Goal: Use online tool/utility: Utilize a website feature to perform a specific function

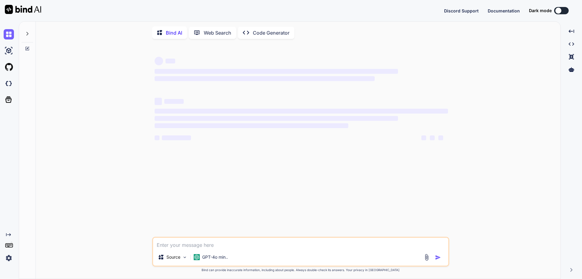
click at [9, 257] on img at bounding box center [9, 257] width 10 height 10
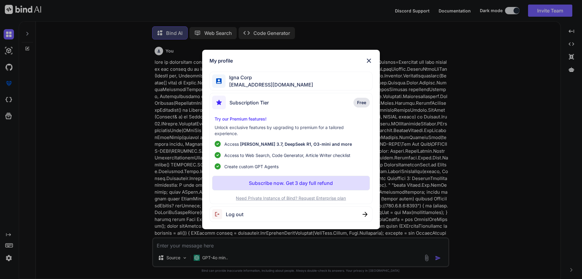
type textarea "x"
drag, startPoint x: 229, startPoint y: 85, endPoint x: 251, endPoint y: 87, distance: 22.5
click at [251, 87] on span "[EMAIL_ADDRESS][DOMAIN_NAME]" at bounding box center [269, 84] width 88 height 7
copy span "ignacorp"
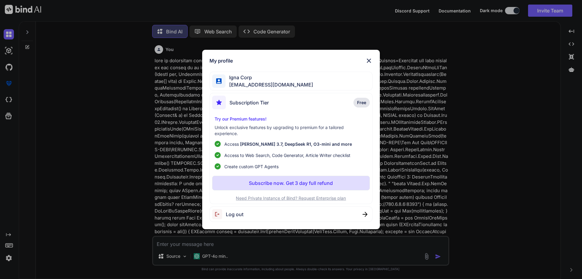
click at [373, 60] on div "My profile Igna Corp [EMAIL_ADDRESS][DOMAIN_NAME] Subscription Tier Free Try ou…" at bounding box center [291, 139] width 178 height 179
click at [368, 60] on img at bounding box center [368, 60] width 7 height 7
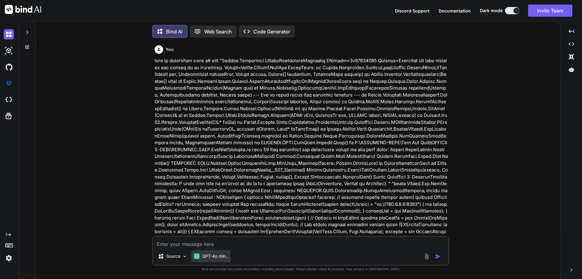
click at [230, 255] on div "GPT-4o min.." at bounding box center [210, 256] width 39 height 12
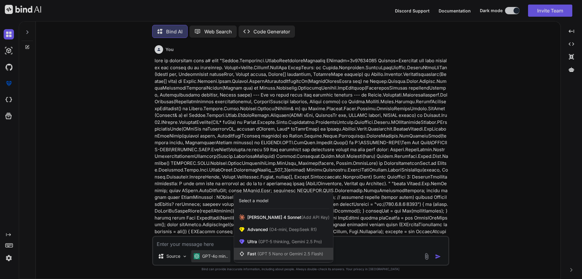
click at [266, 254] on span "(GPT 5 Nano or Gemini 2.5 Flash)" at bounding box center [290, 253] width 66 height 5
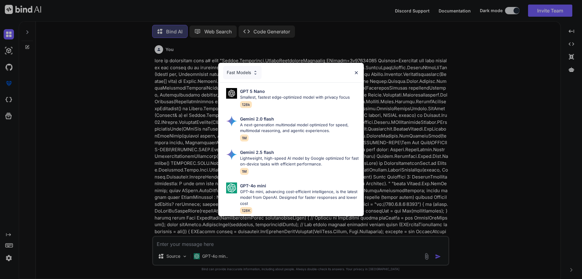
click at [357, 70] on img at bounding box center [356, 72] width 5 height 5
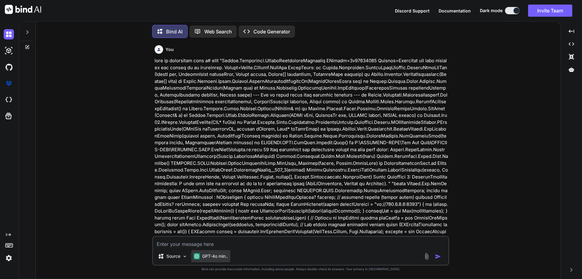
click at [224, 256] on p "GPT-4o min.." at bounding box center [215, 256] width 26 height 6
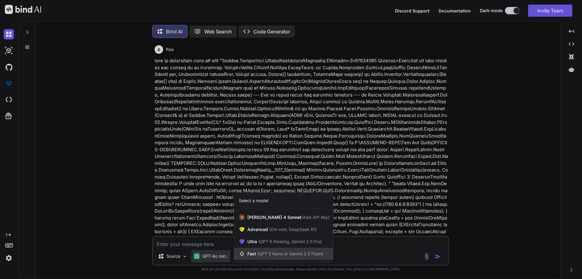
click at [268, 255] on span "(GPT 5 Nano or Gemini 2.5 Flash)" at bounding box center [290, 253] width 66 height 5
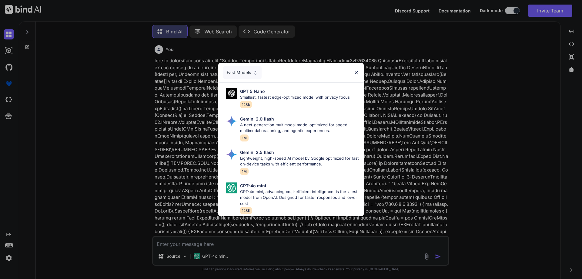
click at [354, 65] on div "Fast Models" at bounding box center [290, 72] width 145 height 19
click at [354, 70] on img at bounding box center [356, 72] width 5 height 5
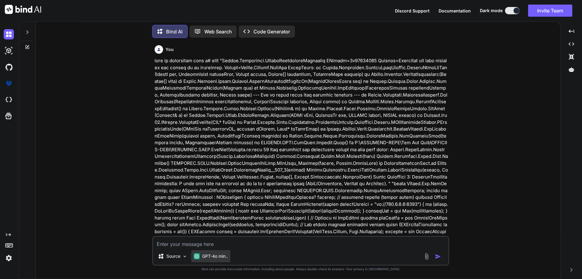
click at [216, 257] on p "GPT-4o min.." at bounding box center [215, 256] width 26 height 6
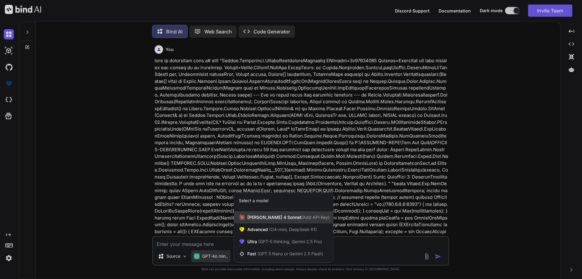
click at [256, 218] on span "[PERSON_NAME] 4 Sonnet (Add API Key)" at bounding box center [288, 217] width 82 height 6
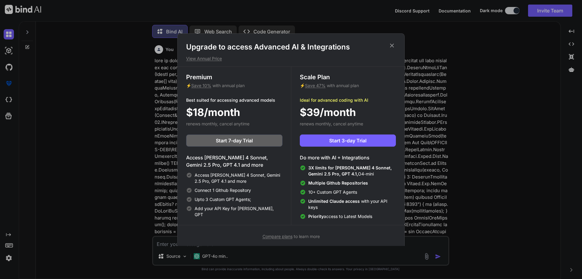
click at [392, 42] on icon at bounding box center [392, 45] width 7 height 7
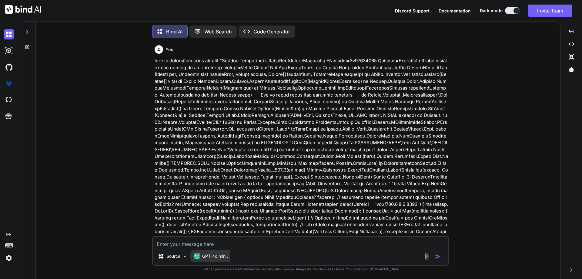
click at [217, 256] on p "GPT-4o min.." at bounding box center [215, 256] width 26 height 6
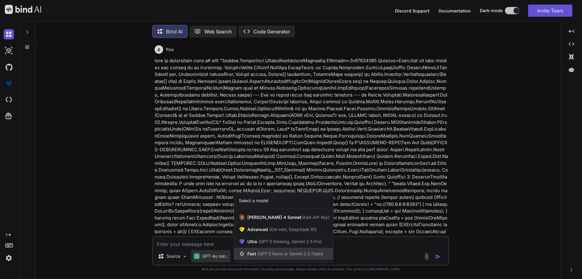
click at [252, 257] on div "Fast (GPT 5 Nano or Gemini 2.5 Flash)" at bounding box center [283, 253] width 99 height 12
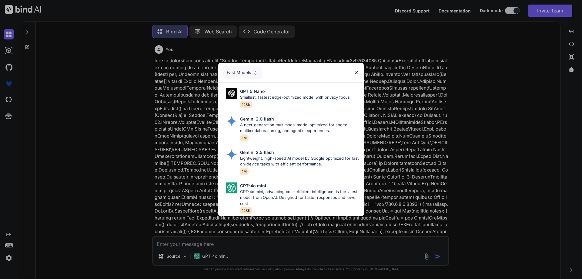
click at [353, 71] on div "Fast Models" at bounding box center [290, 72] width 145 height 19
click at [358, 71] on img at bounding box center [356, 72] width 5 height 5
